Goal: Information Seeking & Learning: Learn about a topic

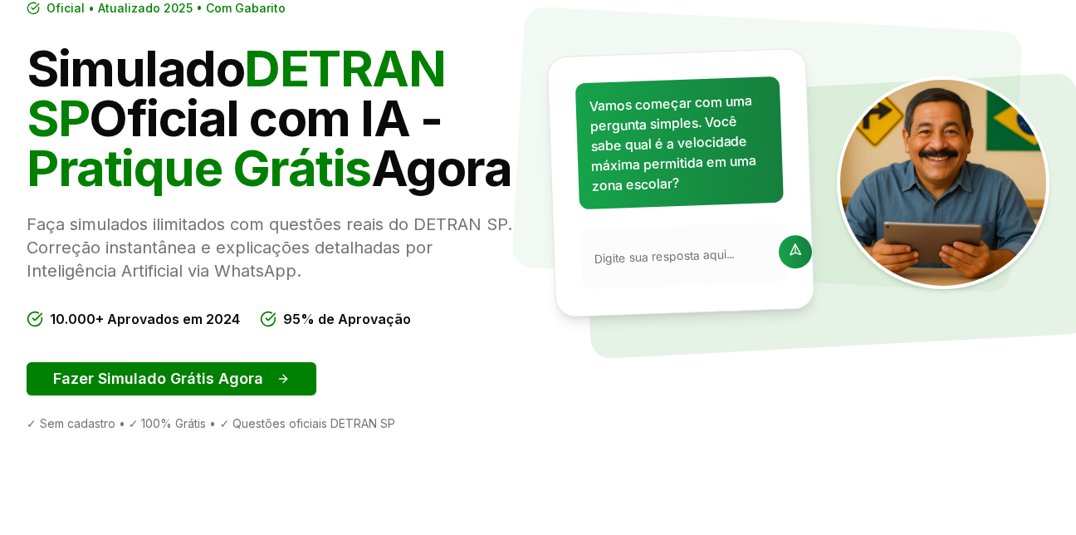
scroll to position [164, 0]
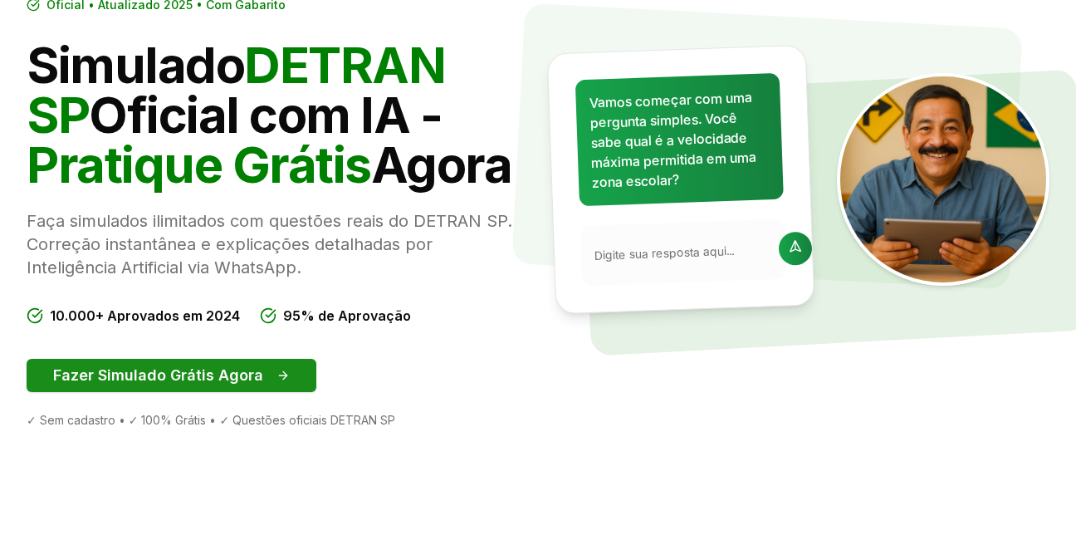
click at [296, 390] on button "Fazer Simulado Grátis Agora" at bounding box center [172, 375] width 290 height 33
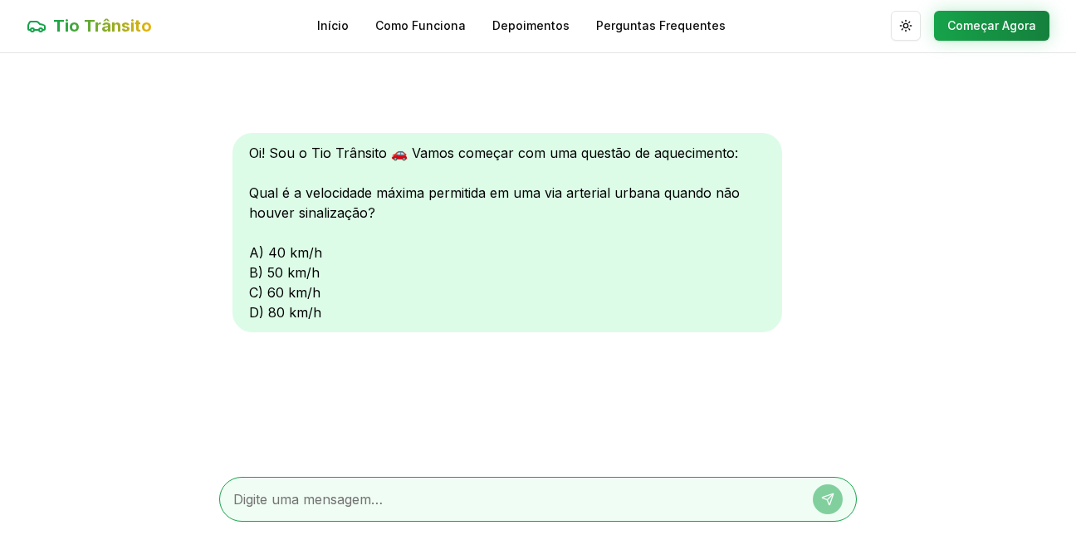
click at [270, 251] on div "Oi! Sou o Tio Trânsito 🚗 Vamos começar com uma questão de aquecimento: Qual é a…" at bounding box center [507, 232] width 550 height 199
click at [263, 246] on div "Oi! Sou o Tio Trânsito 🚗 Vamos começar com uma questão de aquecimento: Qual é a…" at bounding box center [507, 232] width 550 height 199
click at [751, 493] on textarea at bounding box center [514, 499] width 563 height 20
click at [627, 501] on textarea at bounding box center [514, 499] width 563 height 20
click at [589, 502] on textarea at bounding box center [514, 499] width 563 height 20
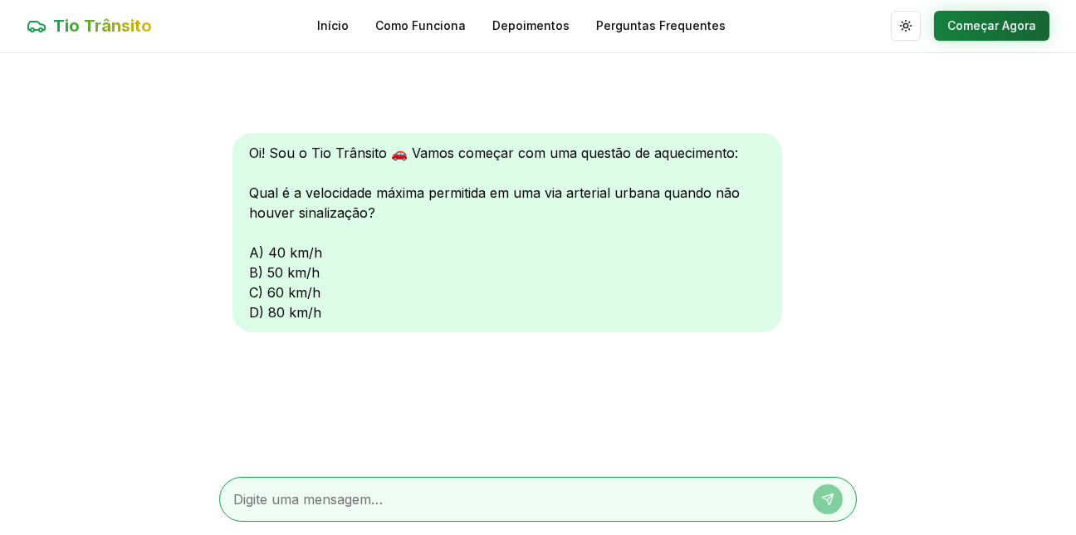
click at [993, 20] on button "Começar Agora" at bounding box center [991, 26] width 115 height 30
click at [999, 22] on button "Começar Agora" at bounding box center [991, 27] width 115 height 30
click at [934, 12] on button "Começar Agora" at bounding box center [991, 27] width 115 height 30
click at [330, 495] on textarea at bounding box center [514, 500] width 563 height 20
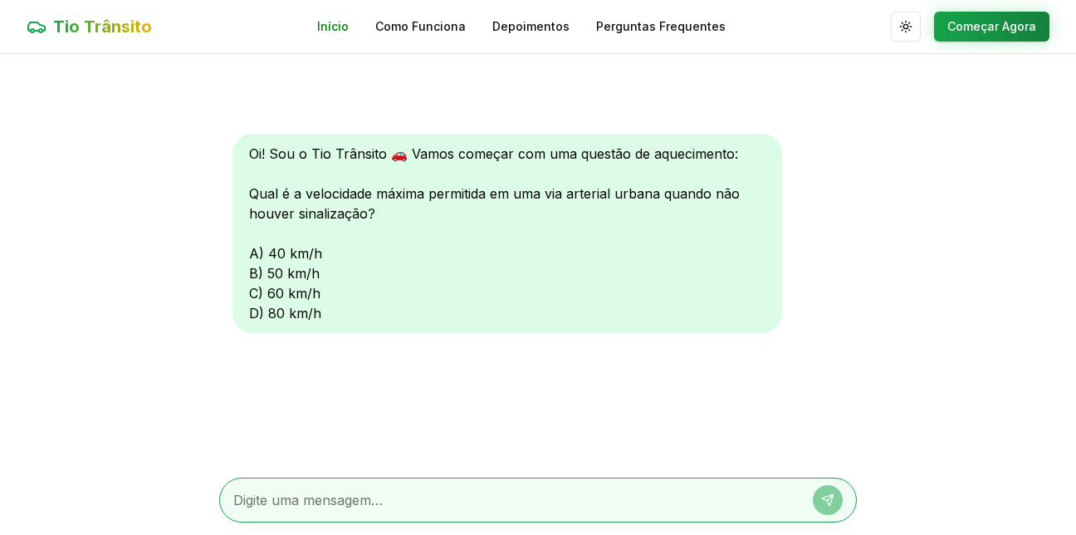
click at [347, 27] on link "Início" at bounding box center [333, 26] width 32 height 17
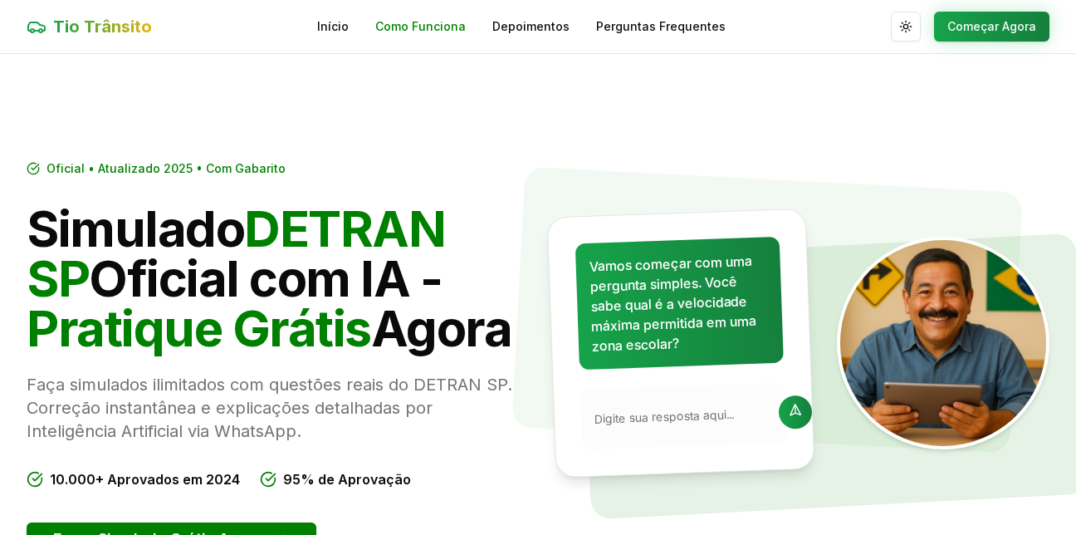
click at [447, 27] on link "Como Funciona" at bounding box center [420, 26] width 90 height 17
click at [325, 26] on link "Início" at bounding box center [333, 26] width 32 height 17
click at [414, 21] on link "Como Funciona" at bounding box center [420, 26] width 90 height 17
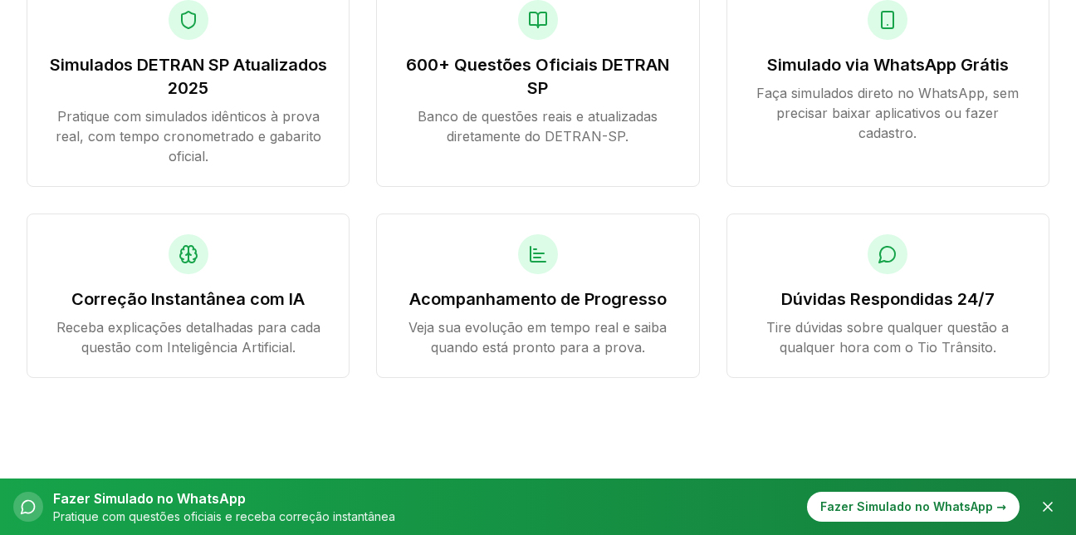
scroll to position [1884, 0]
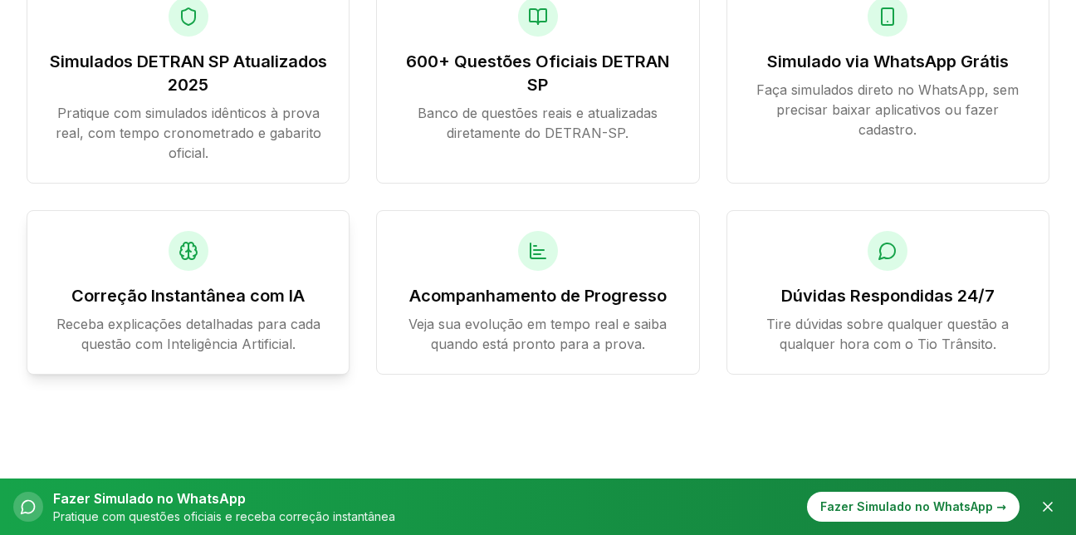
click at [184, 261] on icon at bounding box center [188, 251] width 20 height 20
click at [182, 256] on icon at bounding box center [183, 255] width 2 height 1
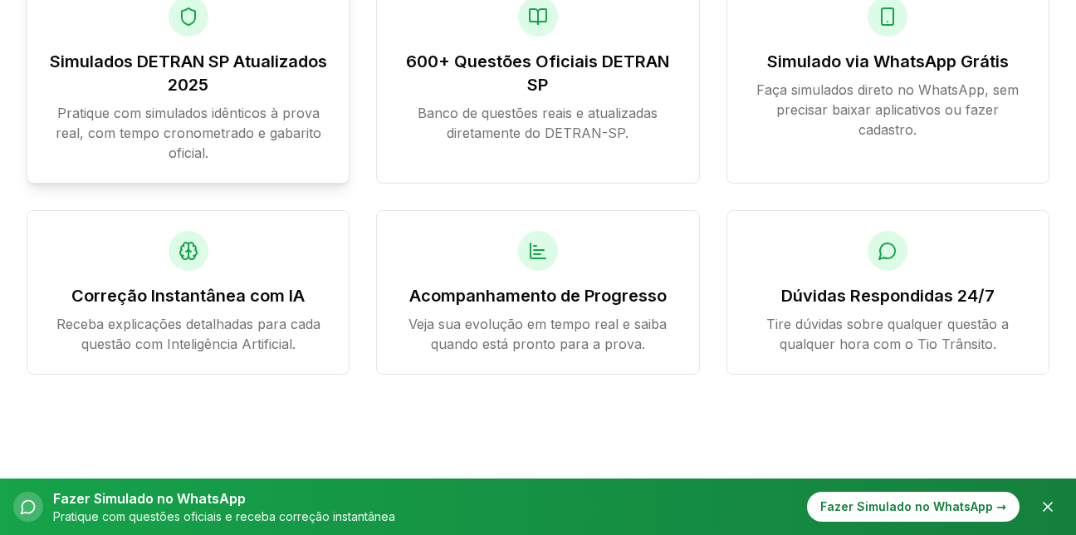
click at [186, 29] on div at bounding box center [189, 17] width 40 height 40
click at [104, 139] on p "Pratique com simulados idênticos à prova real, com tempo cronometrado e gabarit…" at bounding box center [187, 133] width 281 height 60
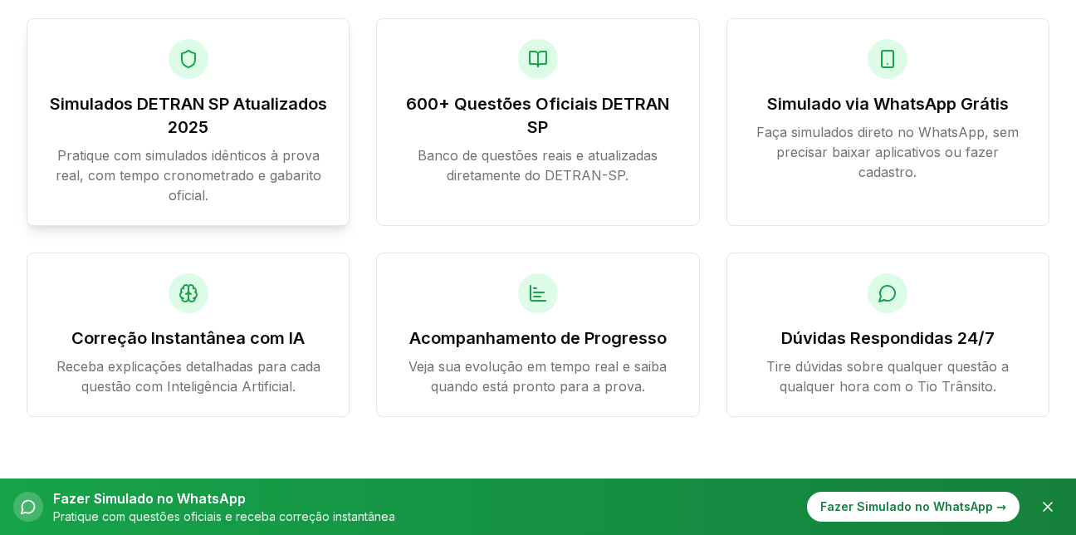
scroll to position [1763, 0]
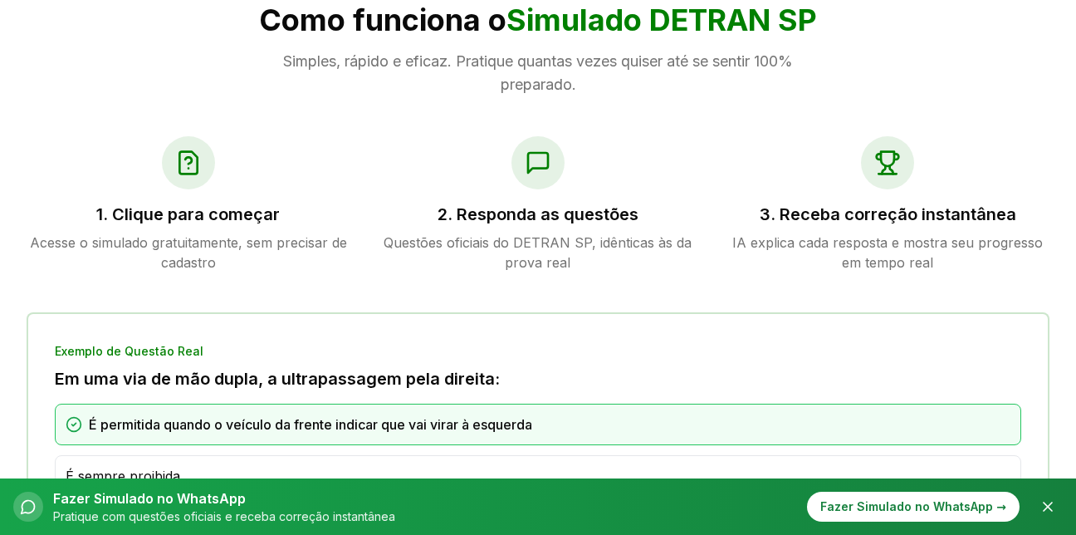
scroll to position [781, 0]
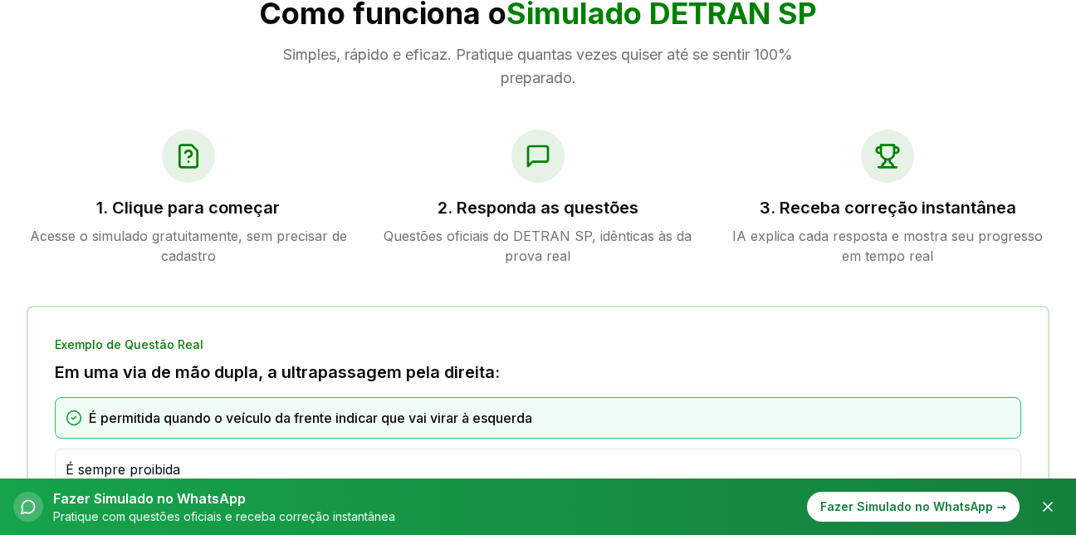
click at [187, 182] on div at bounding box center [188, 156] width 53 height 53
click at [181, 157] on icon at bounding box center [188, 156] width 27 height 27
click at [156, 239] on p "Acesse o simulado gratuitamente, sem precisar de cadastro" at bounding box center [188, 246] width 323 height 40
click at [154, 213] on h3 "1. Clique para começar" at bounding box center [188, 207] width 323 height 23
click at [149, 208] on h3 "1. Clique para começar" at bounding box center [188, 207] width 323 height 23
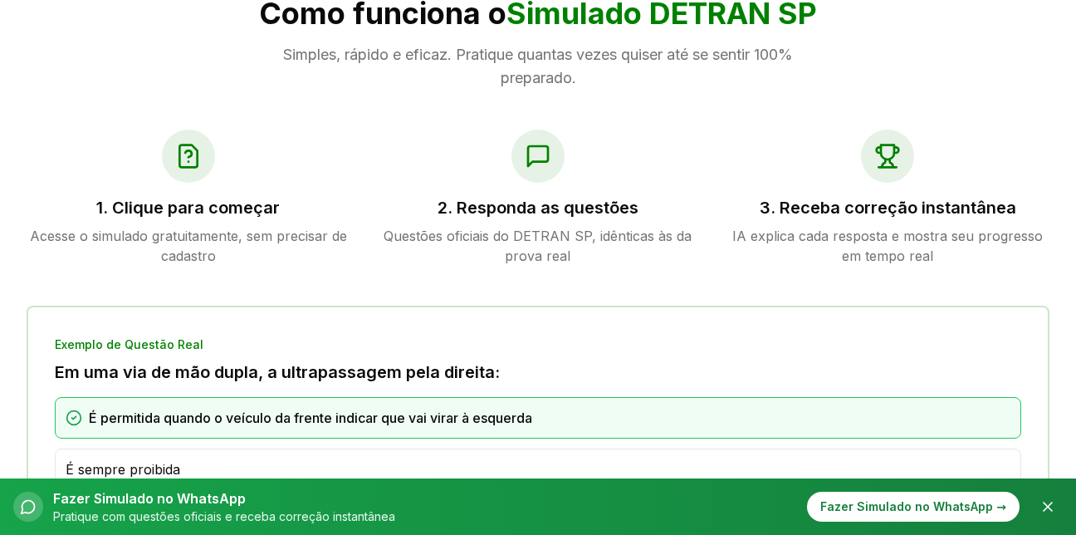
click at [178, 240] on p "Acesse o simulado gratuitamente, sem precisar de cadastro" at bounding box center [188, 246] width 323 height 40
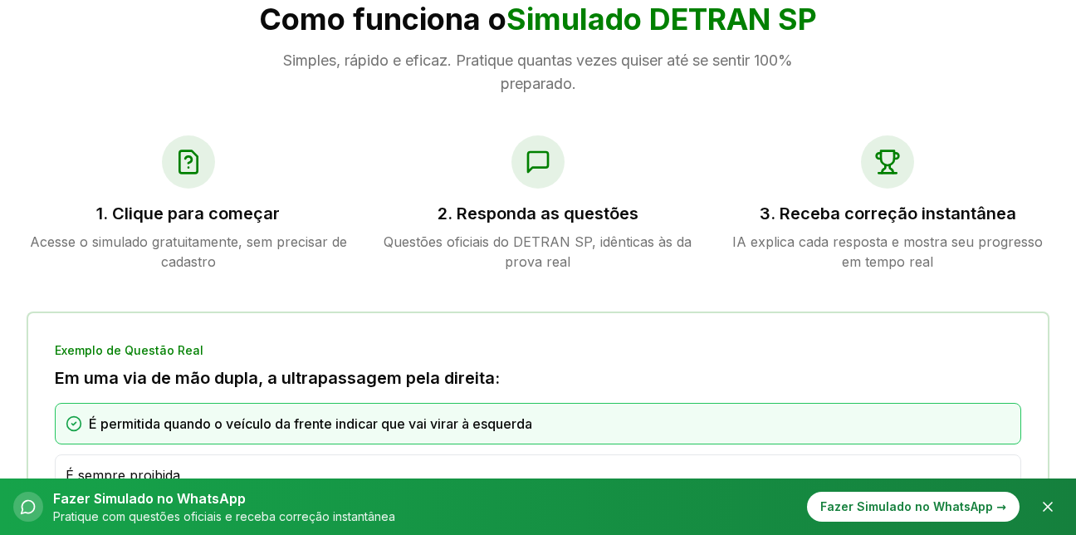
scroll to position [775, 0]
click at [163, 222] on h3 "1. Clique para começar" at bounding box center [188, 214] width 323 height 23
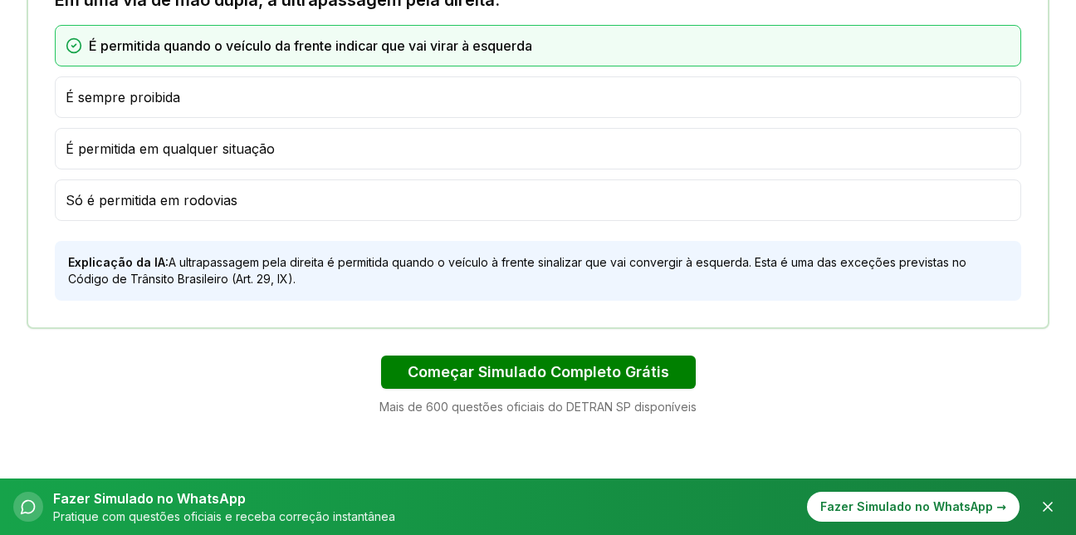
scroll to position [1156, 0]
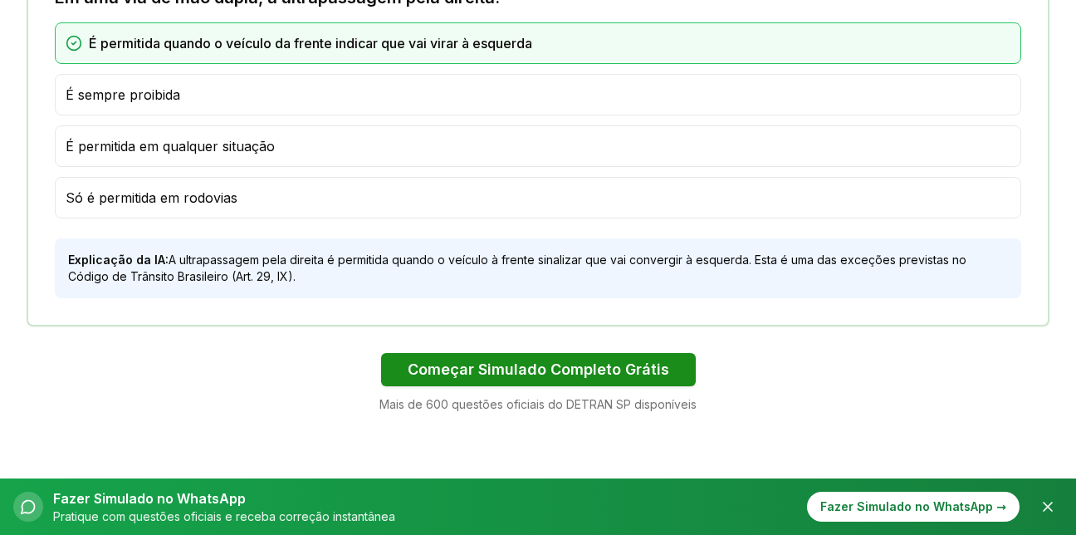
click at [589, 373] on button "Começar Simulado Completo Grátis" at bounding box center [538, 369] width 315 height 33
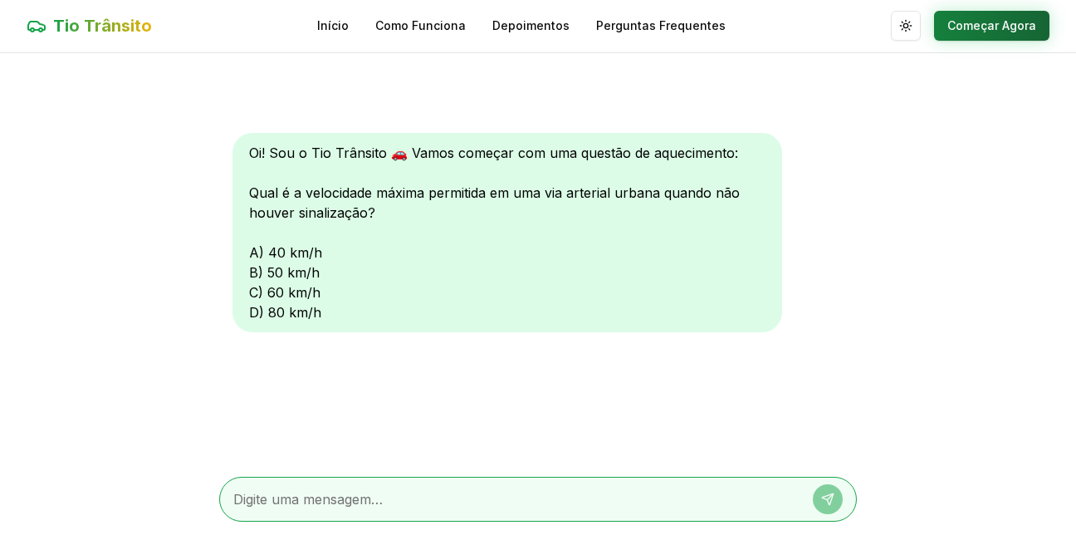
click at [977, 27] on button "Começar Agora" at bounding box center [991, 26] width 115 height 30
click at [278, 247] on div "Oi! Sou o Tio Trânsito 🚗 Vamos começar com uma questão de aquecimento: Qual é a…" at bounding box center [507, 233] width 550 height 199
click at [290, 247] on div "Oi! Sou o Tio Trânsito 🚗 Vamos começar com uma questão de aquecimento: Qual é a…" at bounding box center [507, 232] width 550 height 199
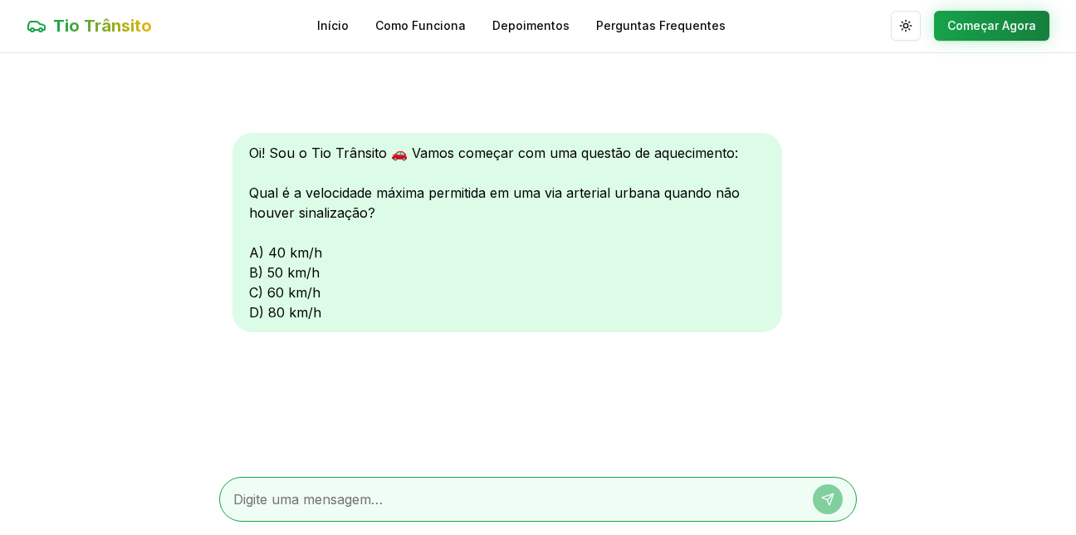
scroll to position [0, 0]
click at [530, 25] on link "Depoimentos" at bounding box center [530, 26] width 77 height 17
click at [347, 29] on link "Início" at bounding box center [333, 26] width 32 height 17
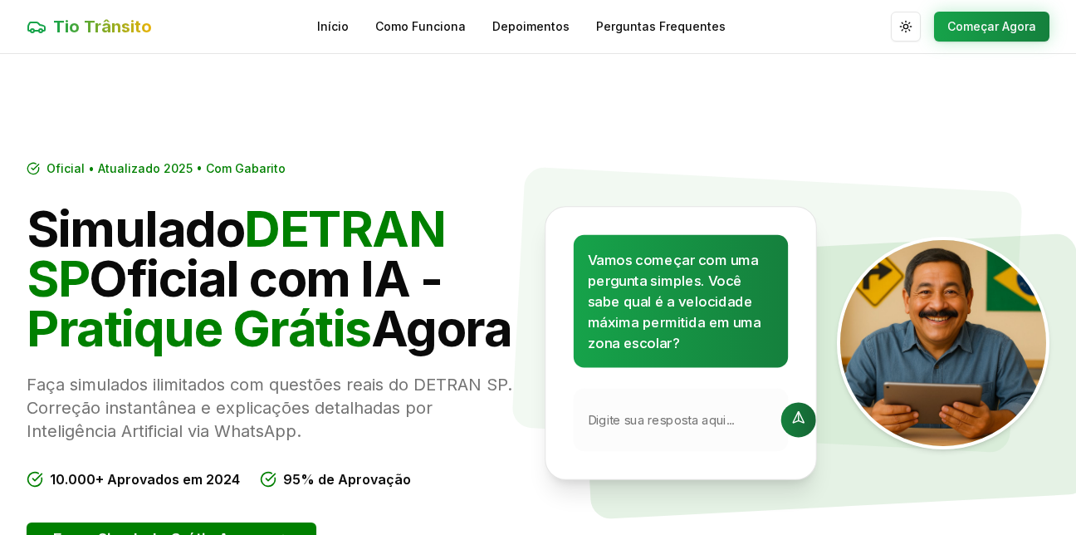
click at [789, 410] on icon at bounding box center [799, 420] width 20 height 20
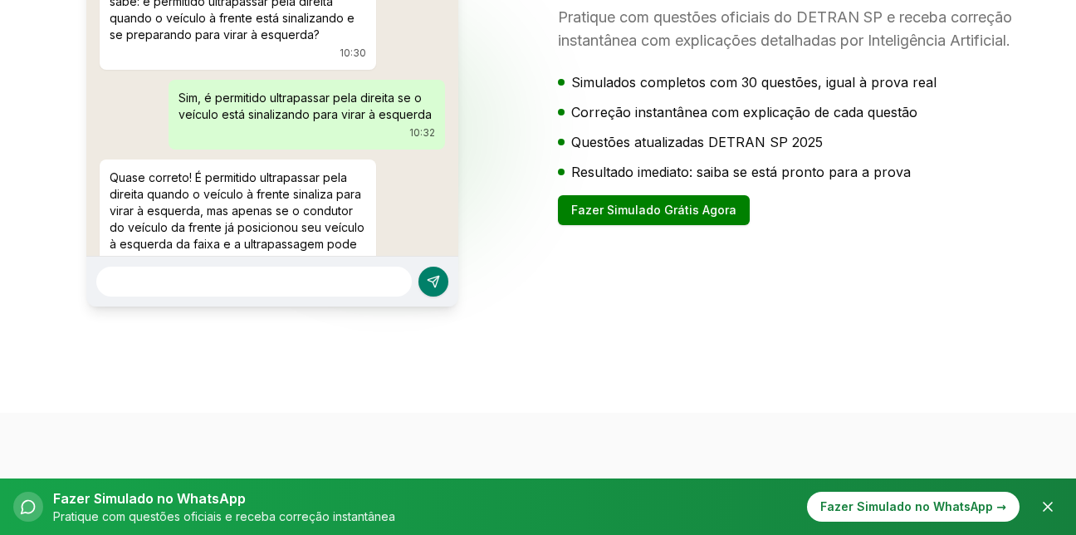
scroll to position [2726, 0]
click at [702, 226] on button "Fazer Simulado Grátis Agora" at bounding box center [654, 211] width 192 height 30
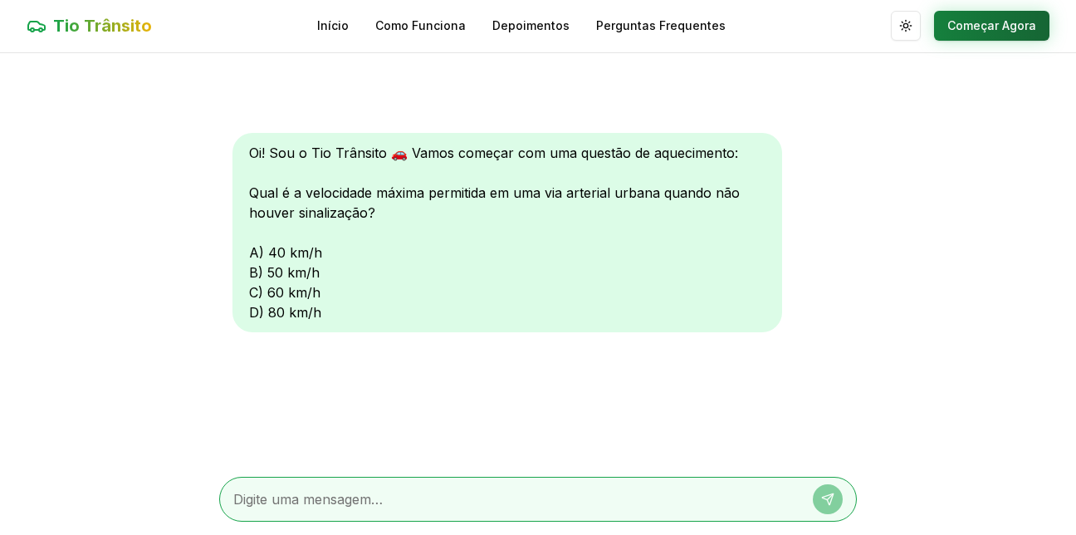
click at [990, 23] on button "Começar Agora" at bounding box center [991, 26] width 115 height 30
click at [1004, 27] on button "Começar Agora" at bounding box center [991, 27] width 115 height 30
click at [1001, 26] on button "Começar Agora" at bounding box center [991, 27] width 115 height 30
click at [1003, 27] on button "Começar Agora" at bounding box center [991, 27] width 115 height 30
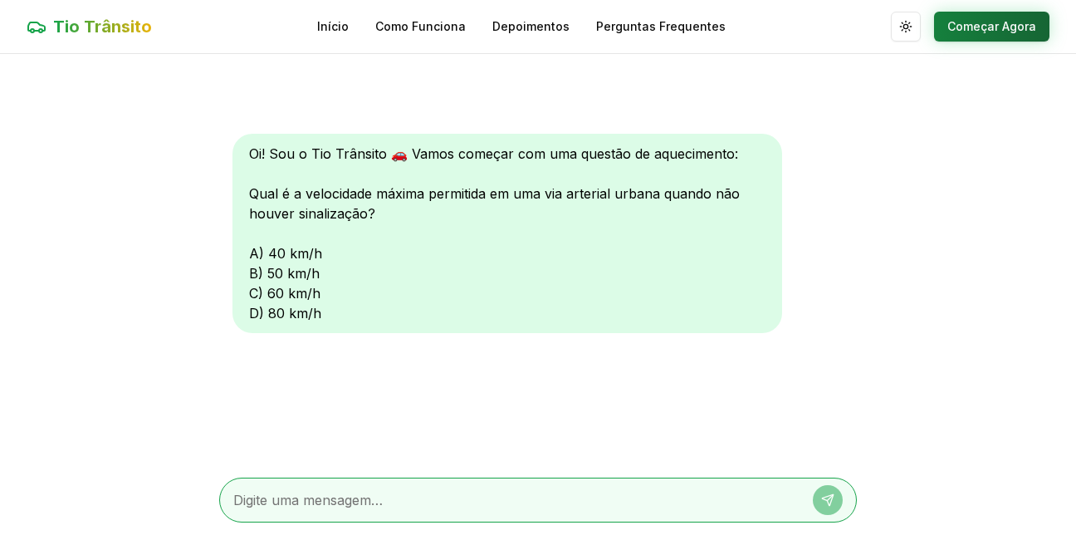
scroll to position [1, 0]
click at [336, 502] on textarea at bounding box center [514, 499] width 563 height 20
type textarea "50 km"
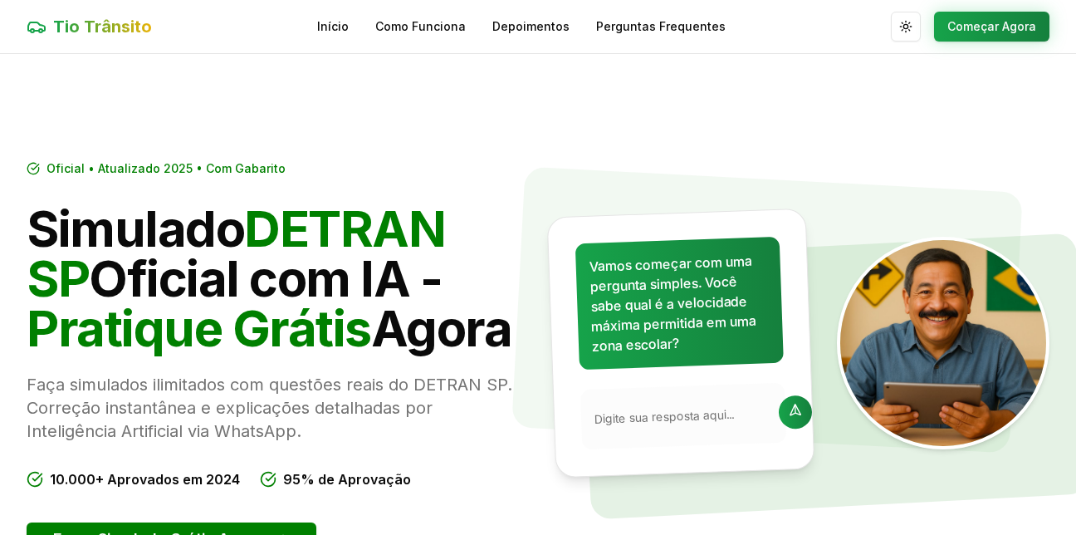
scroll to position [1, 0]
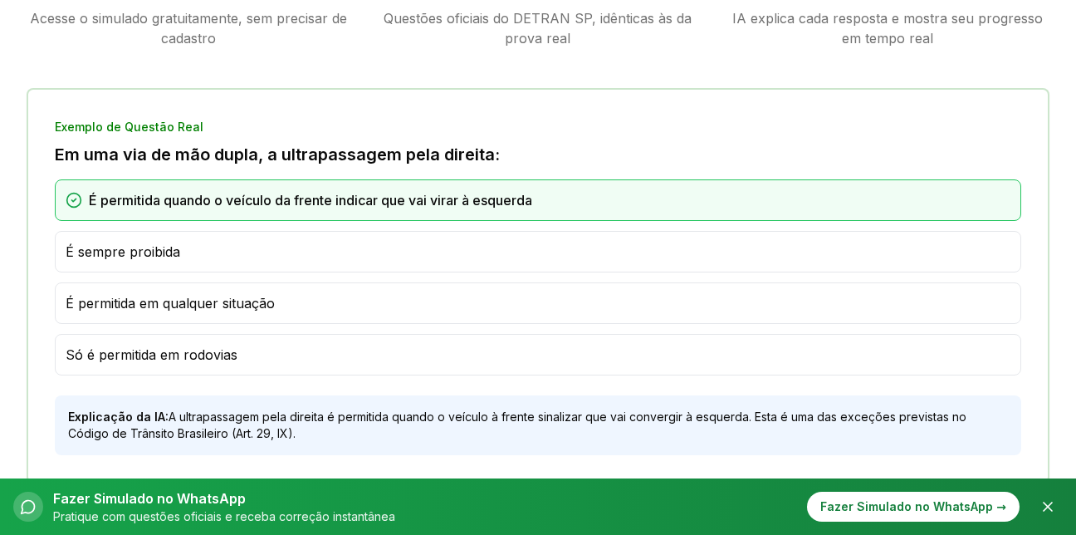
scroll to position [858, 0]
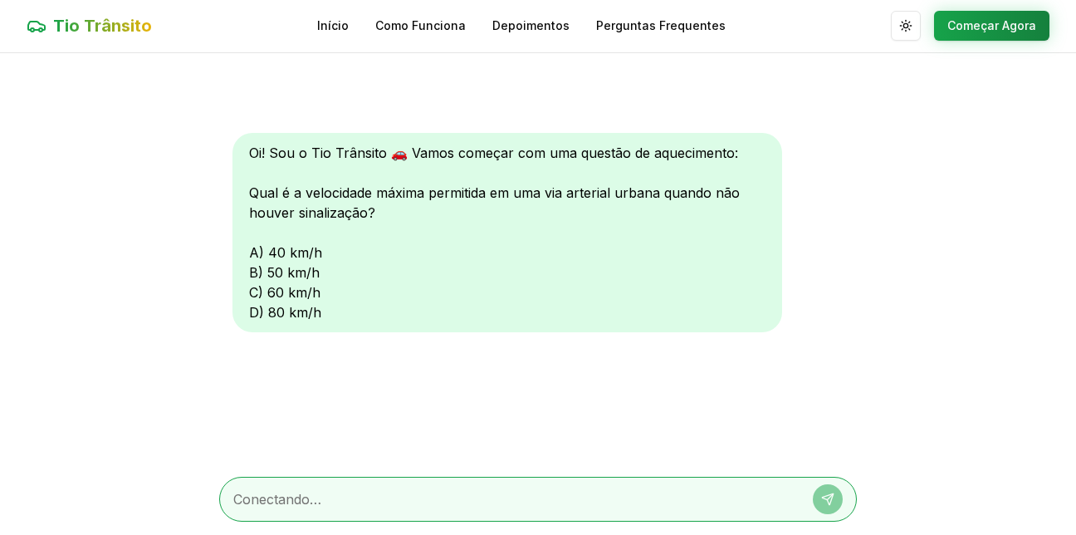
scroll to position [1, 0]
